Goal: Information Seeking & Learning: Understand process/instructions

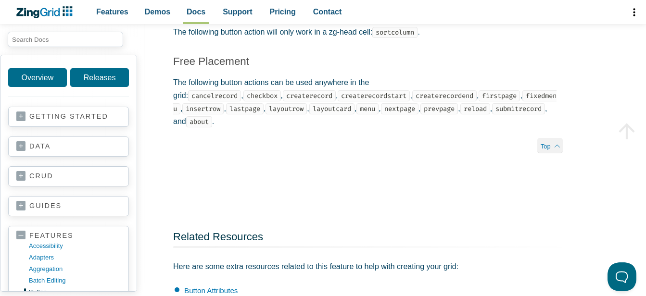
scroll to position [2068, 0]
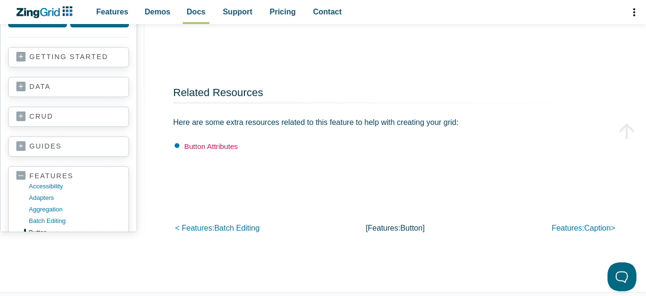
click at [222, 142] on link "Button Attributes" at bounding box center [210, 146] width 53 height 8
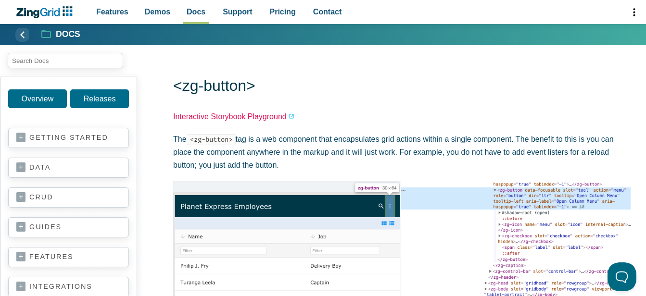
click at [222, 119] on link "Interactive Storybook Playground" at bounding box center [233, 116] width 121 height 13
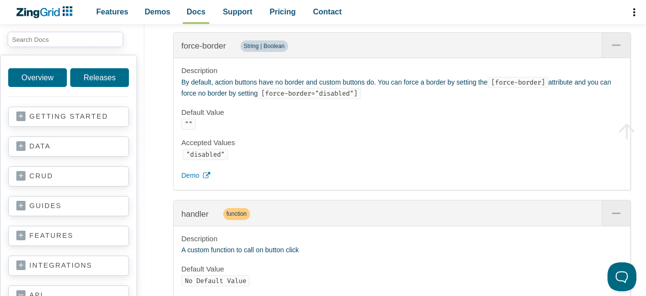
scroll to position [1924, 0]
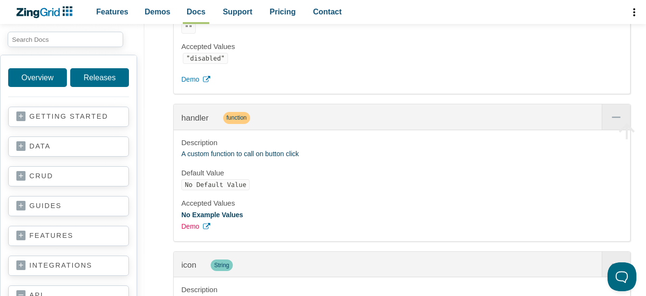
click at [197, 233] on span "Demo" at bounding box center [190, 227] width 18 height 12
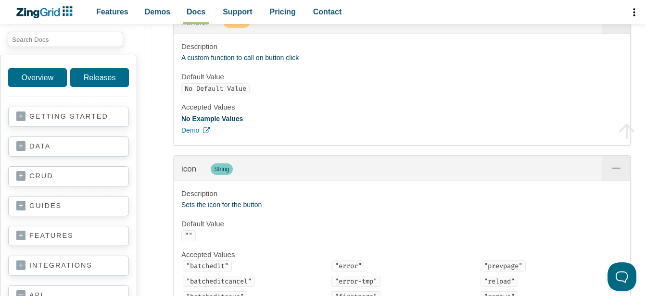
scroll to position [1924, 0]
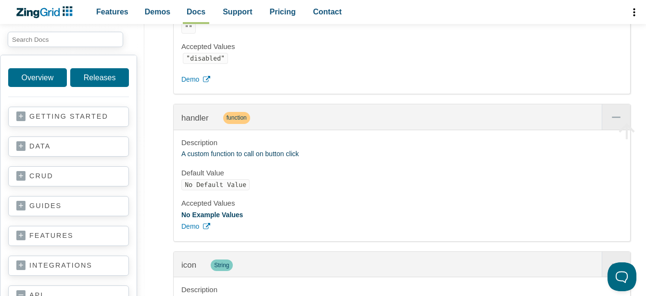
click at [214, 219] on strong "No Example Values" at bounding box center [212, 215] width 62 height 8
click at [206, 230] on icon "App Content" at bounding box center [206, 226] width 7 height 7
